Goal: Check status: Check status

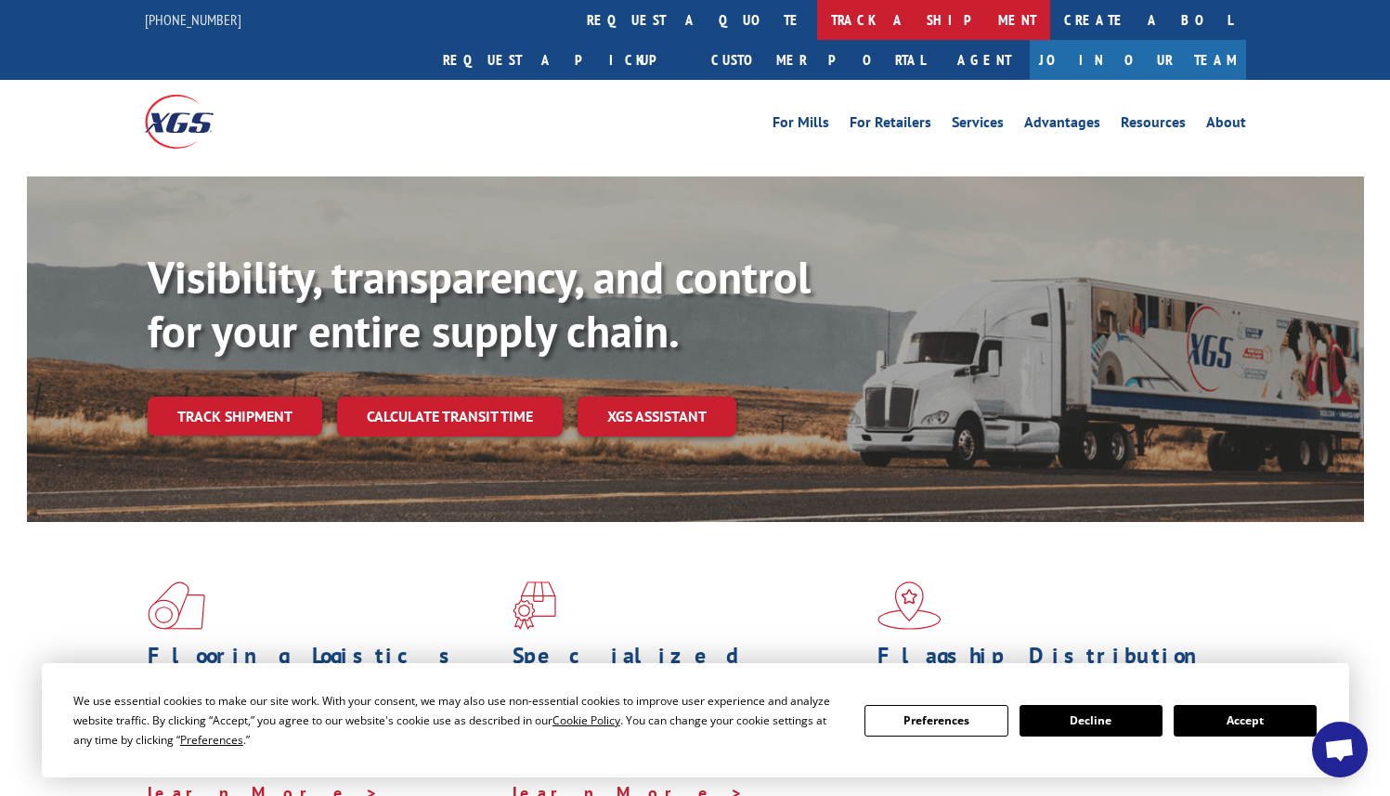
click at [817, 6] on link "track a shipment" at bounding box center [933, 20] width 233 height 40
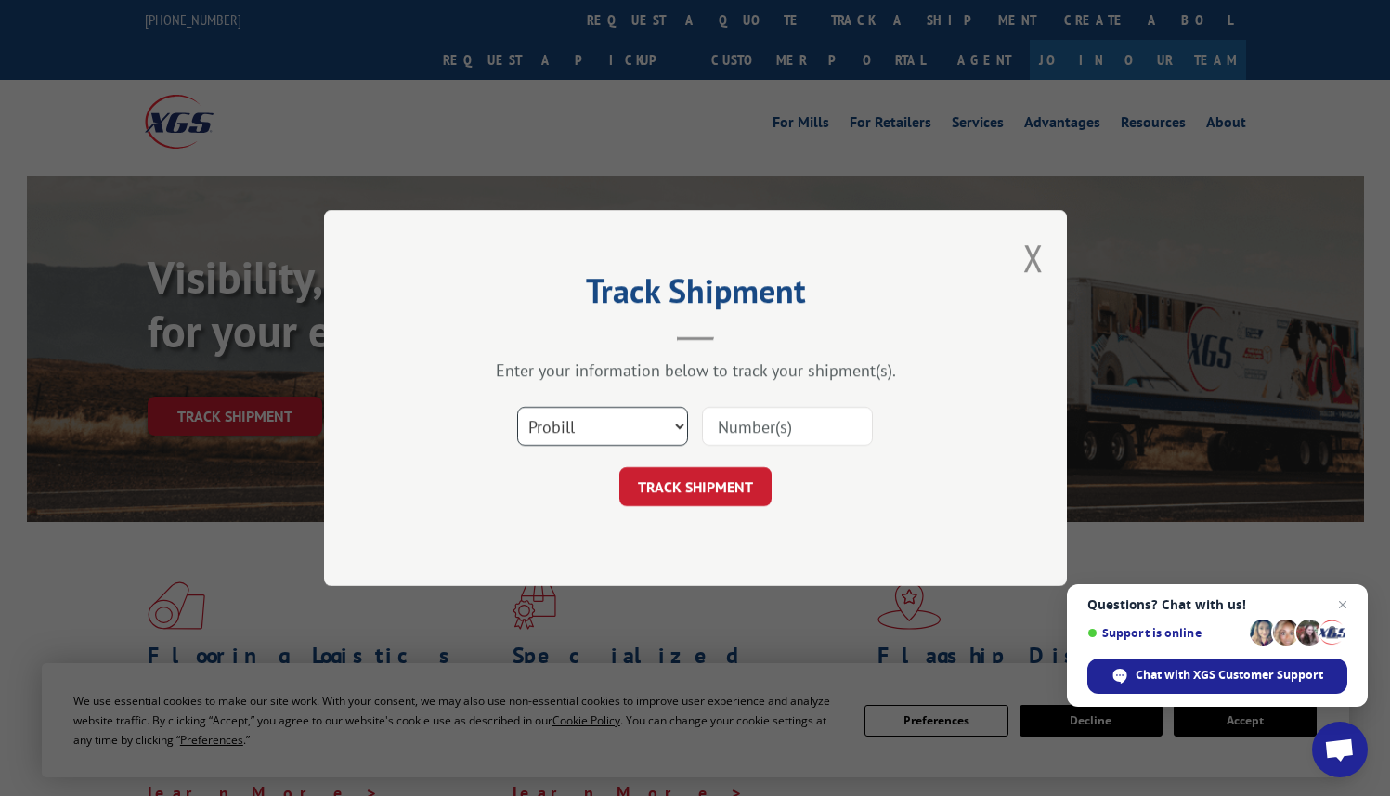
click at [654, 423] on select "Select category... Probill BOL PO" at bounding box center [602, 426] width 171 height 39
select select "bol"
click at [517, 407] on select "Select category... Probill BOL PO" at bounding box center [602, 426] width 171 height 39
click at [763, 424] on input at bounding box center [787, 426] width 171 height 39
paste input "1705541096"
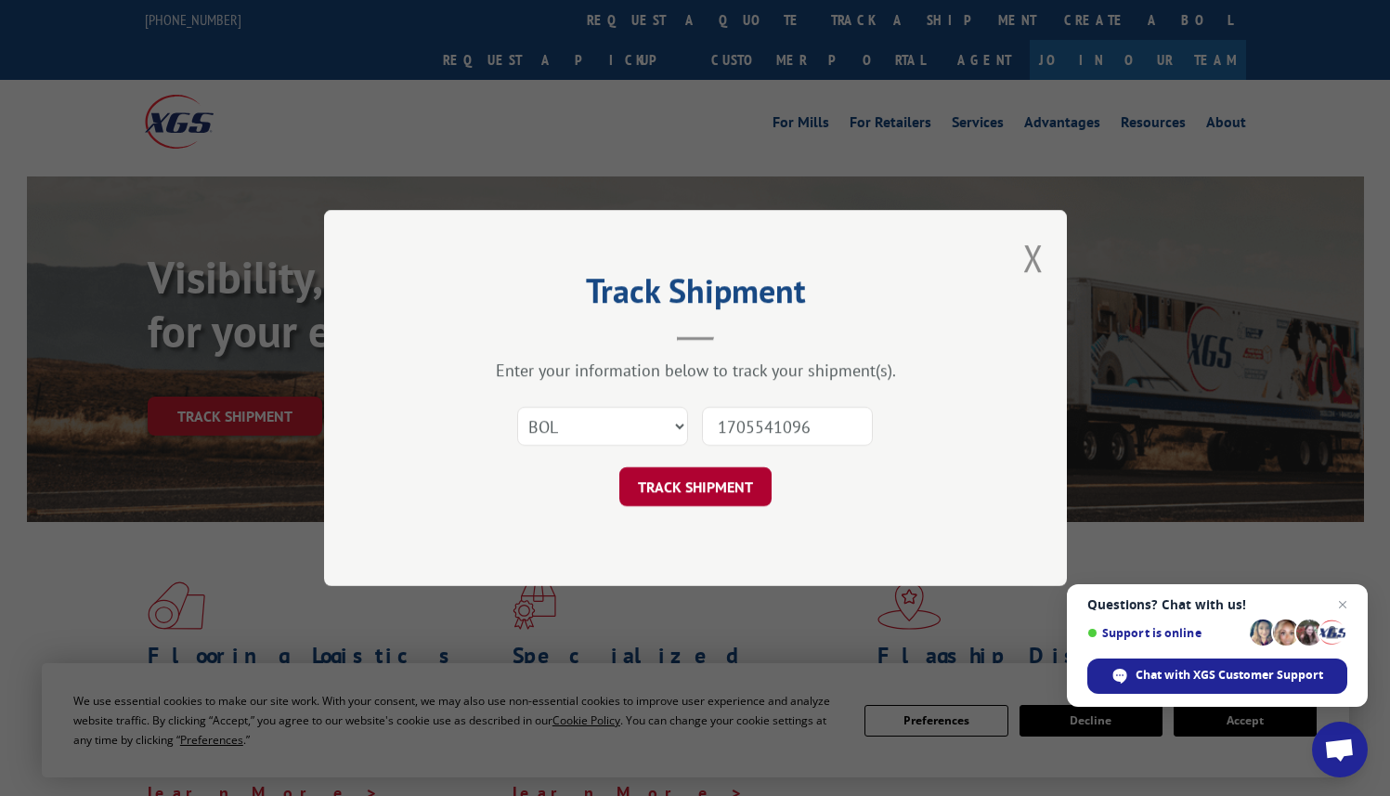
type input "1705541096"
click at [717, 486] on button "TRACK SHIPMENT" at bounding box center [696, 486] width 152 height 39
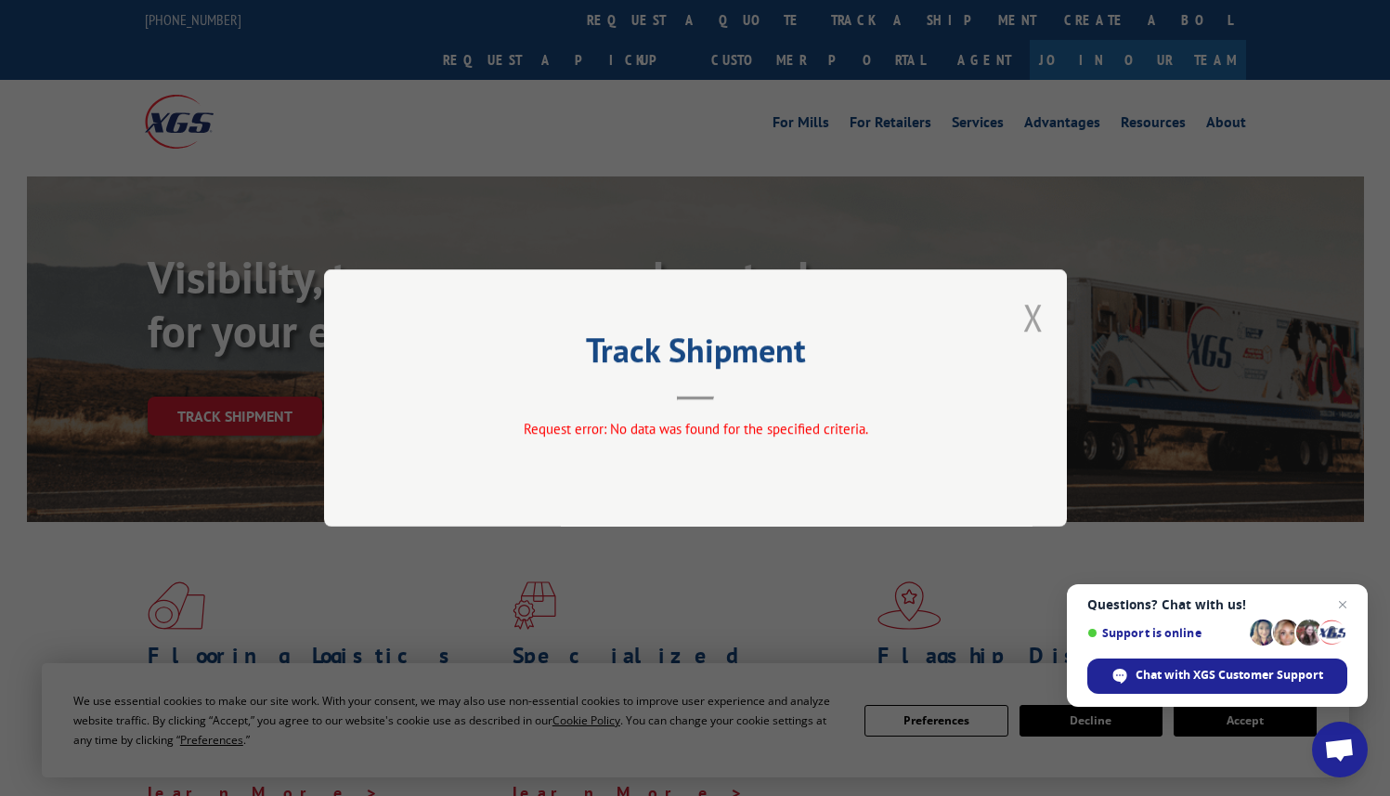
click at [1041, 318] on button "Close modal" at bounding box center [1034, 317] width 20 height 49
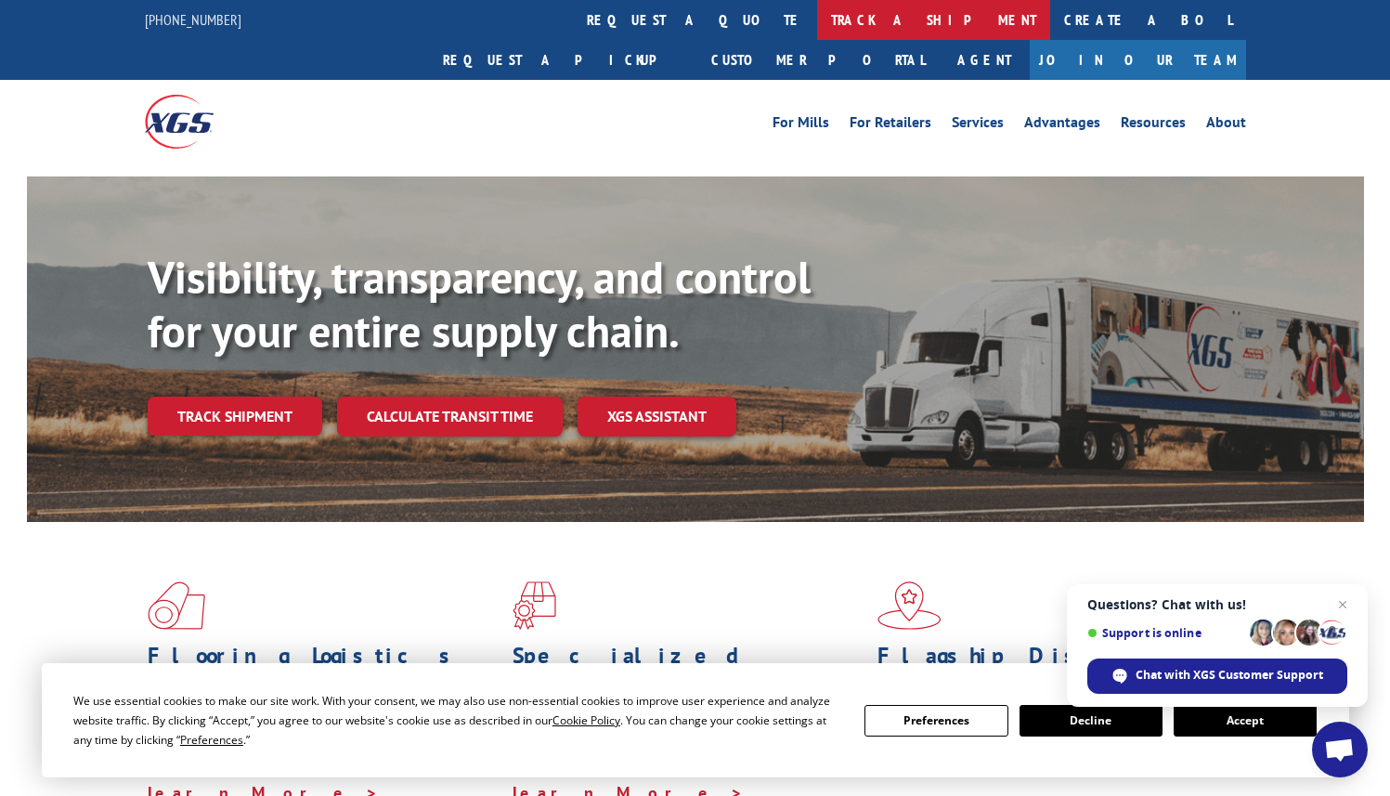
click at [817, 19] on link "track a shipment" at bounding box center [933, 20] width 233 height 40
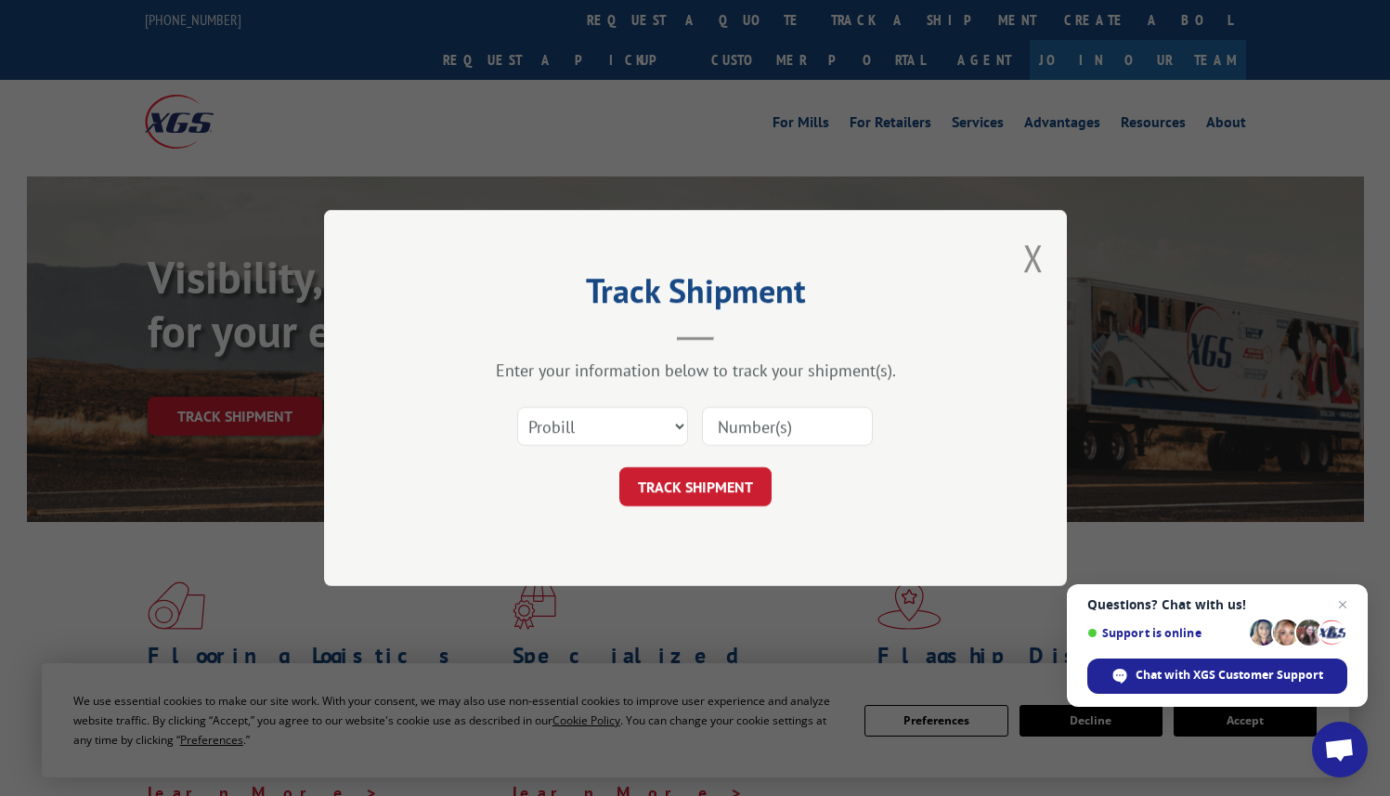
click at [731, 431] on input at bounding box center [787, 426] width 171 height 39
paste input "1705541096"
type input "1705541096"
click at [714, 477] on button "TRACK SHIPMENT" at bounding box center [696, 486] width 152 height 39
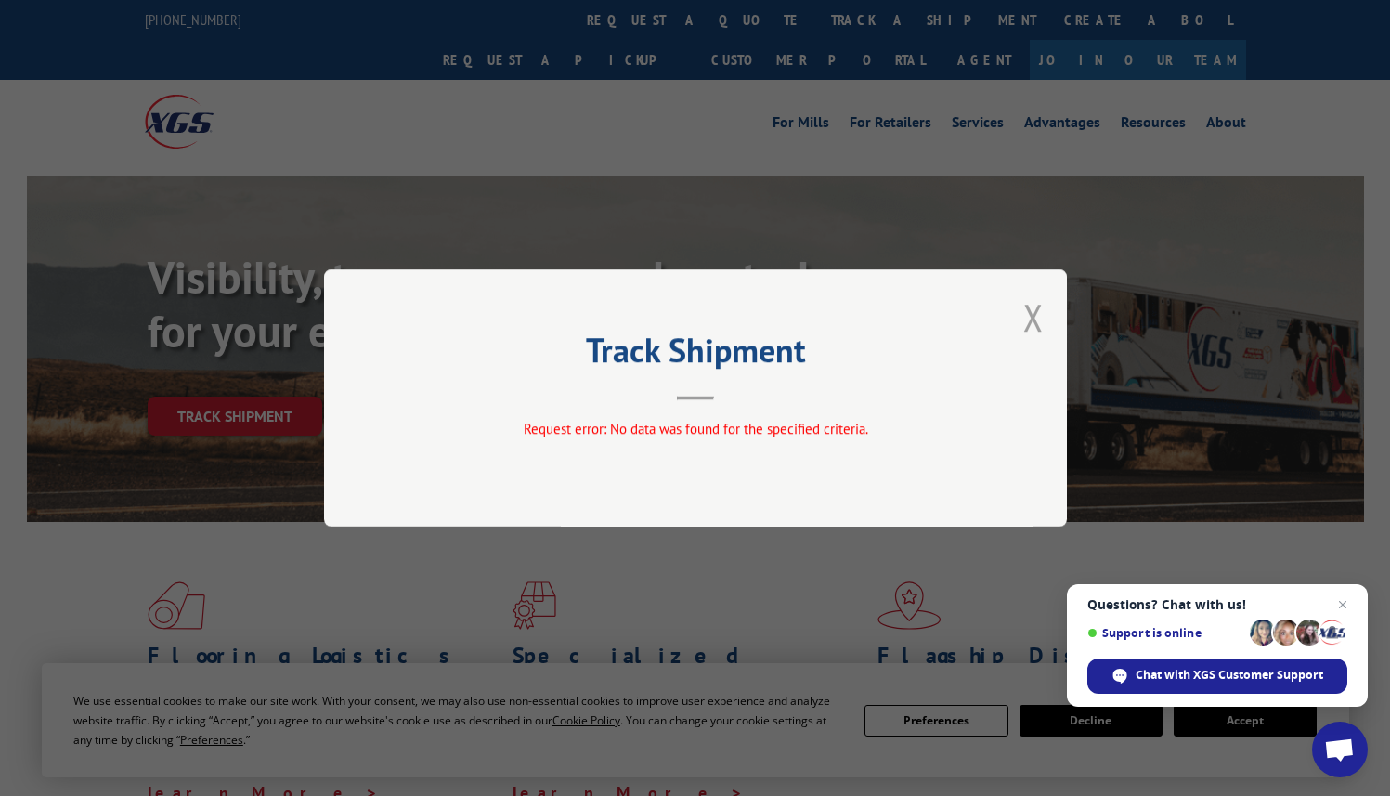
click at [1025, 311] on button "Close modal" at bounding box center [1034, 317] width 20 height 49
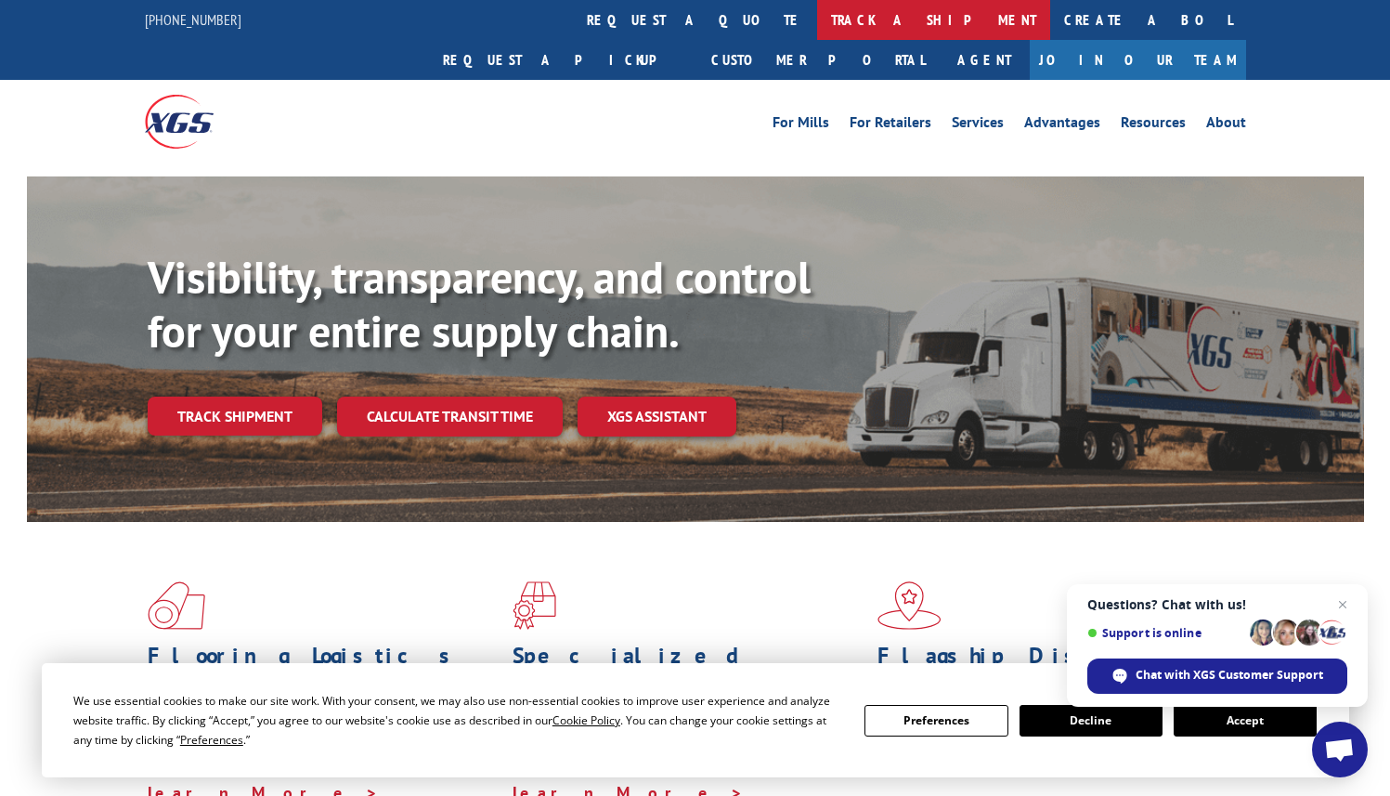
click at [817, 26] on link "track a shipment" at bounding box center [933, 20] width 233 height 40
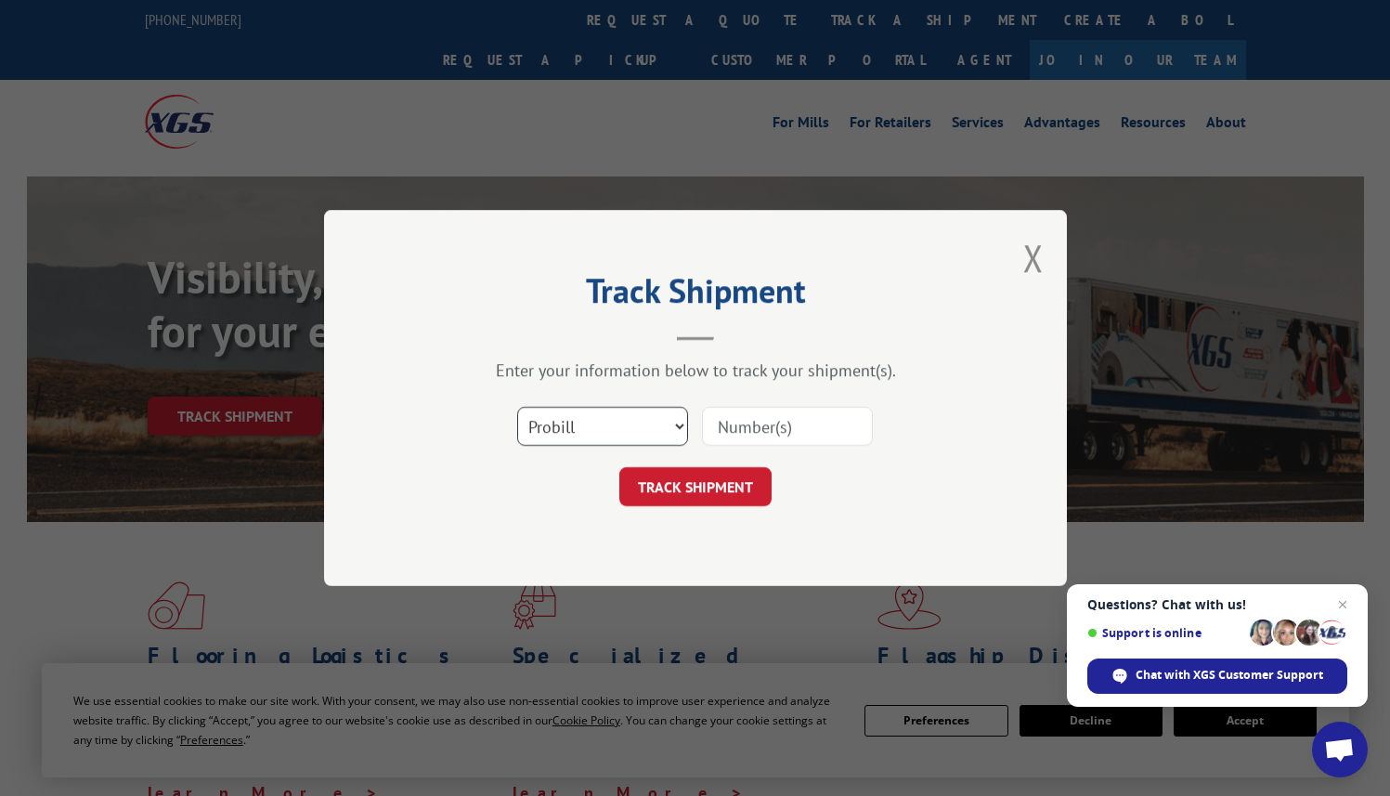
click at [605, 426] on select "Select category... Probill BOL PO" at bounding box center [602, 426] width 171 height 39
select select "po"
click at [517, 407] on select "Select category... Probill BOL PO" at bounding box center [602, 426] width 171 height 39
click at [733, 437] on input at bounding box center [787, 426] width 171 height 39
paste input "1705541096"
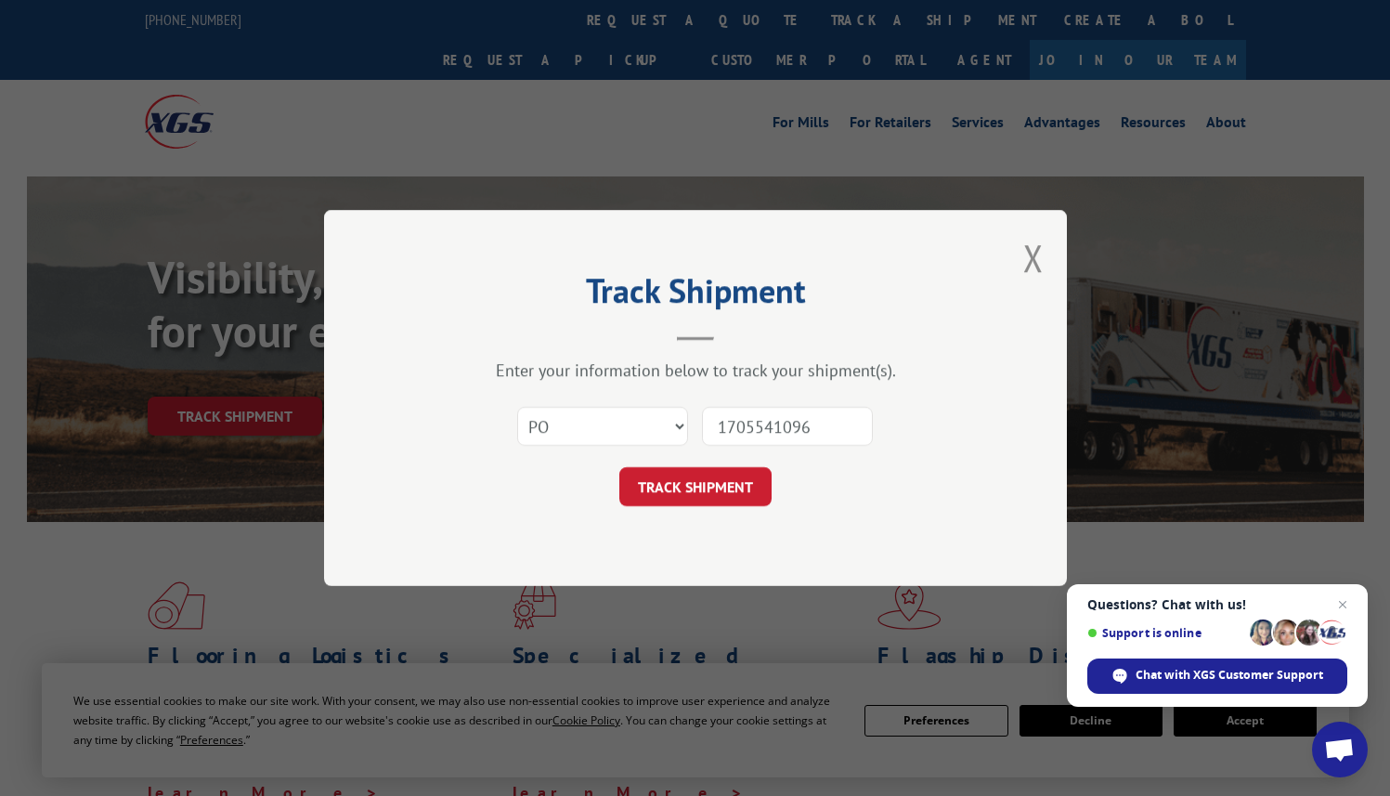
type input "1705541096"
click at [699, 500] on button "TRACK SHIPMENT" at bounding box center [696, 486] width 152 height 39
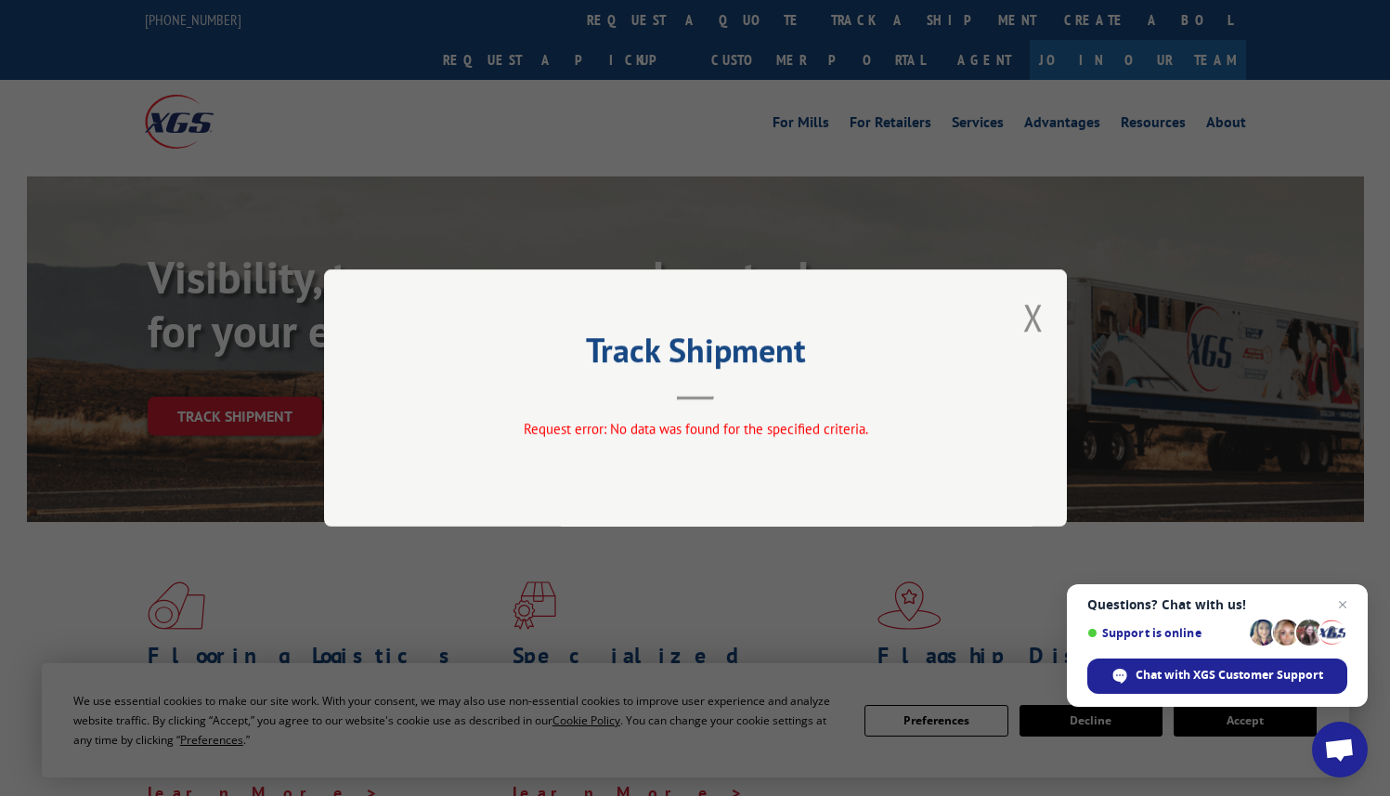
click at [1028, 314] on button "Close modal" at bounding box center [1034, 317] width 20 height 49
